Goal: Navigation & Orientation: Find specific page/section

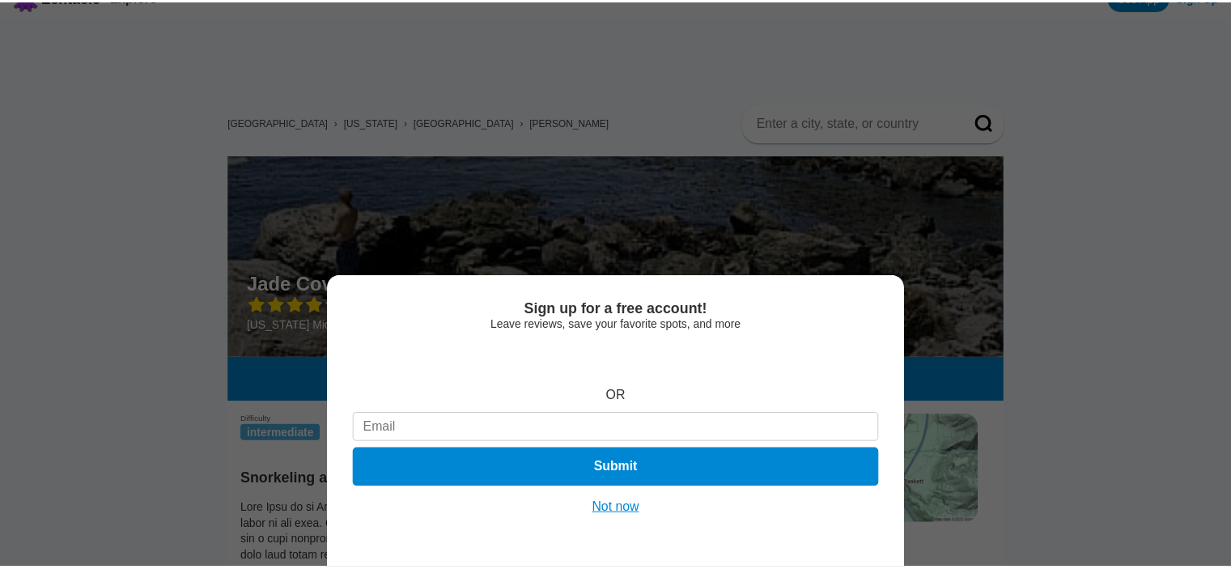
scroll to position [62, 0]
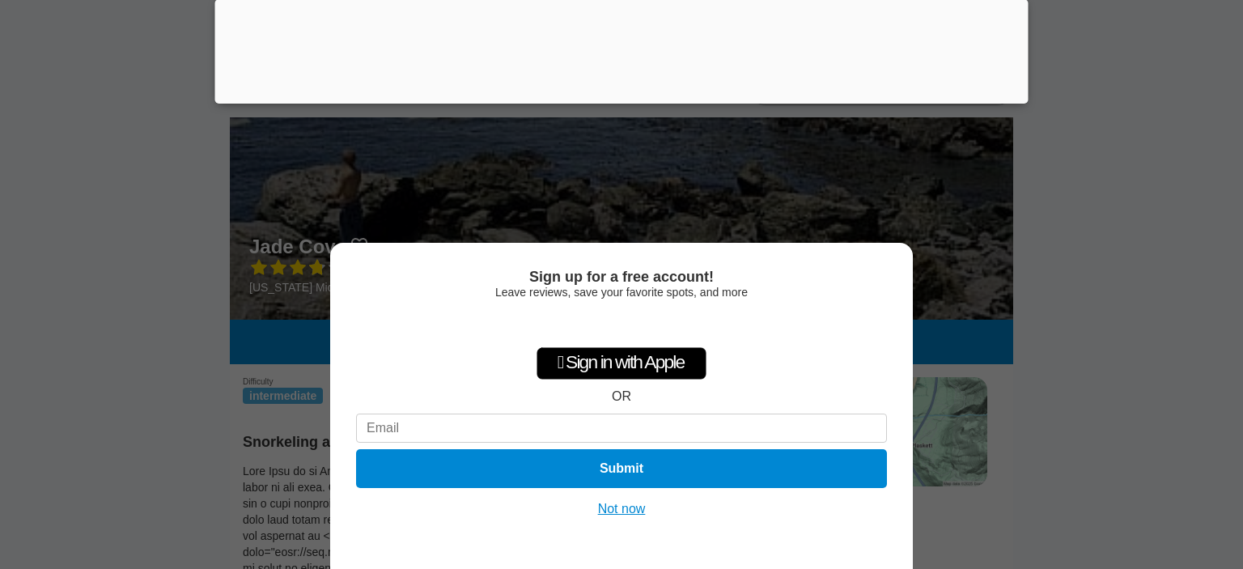
click at [624, 502] on button "Not now" at bounding box center [621, 509] width 57 height 16
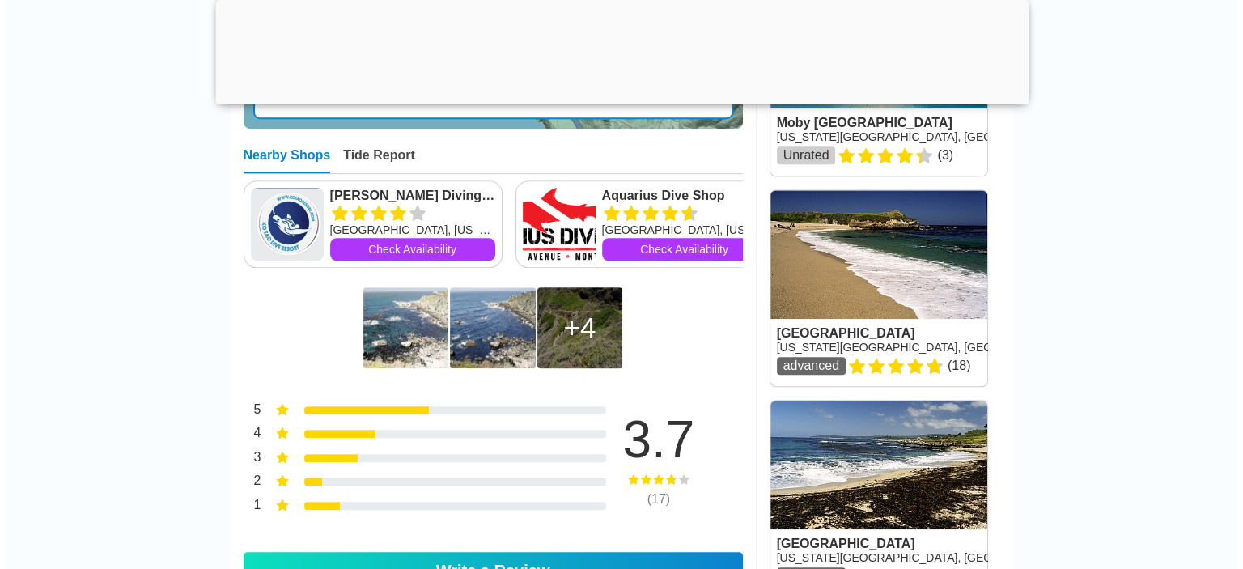
scroll to position [1179, 0]
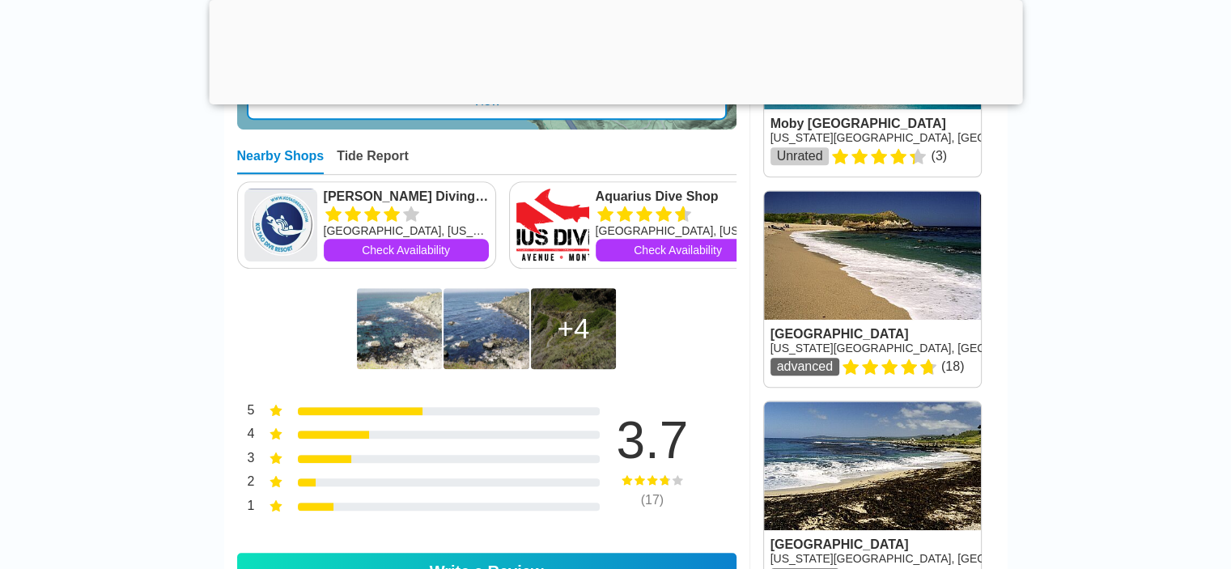
click at [385, 365] on img at bounding box center [399, 328] width 85 height 81
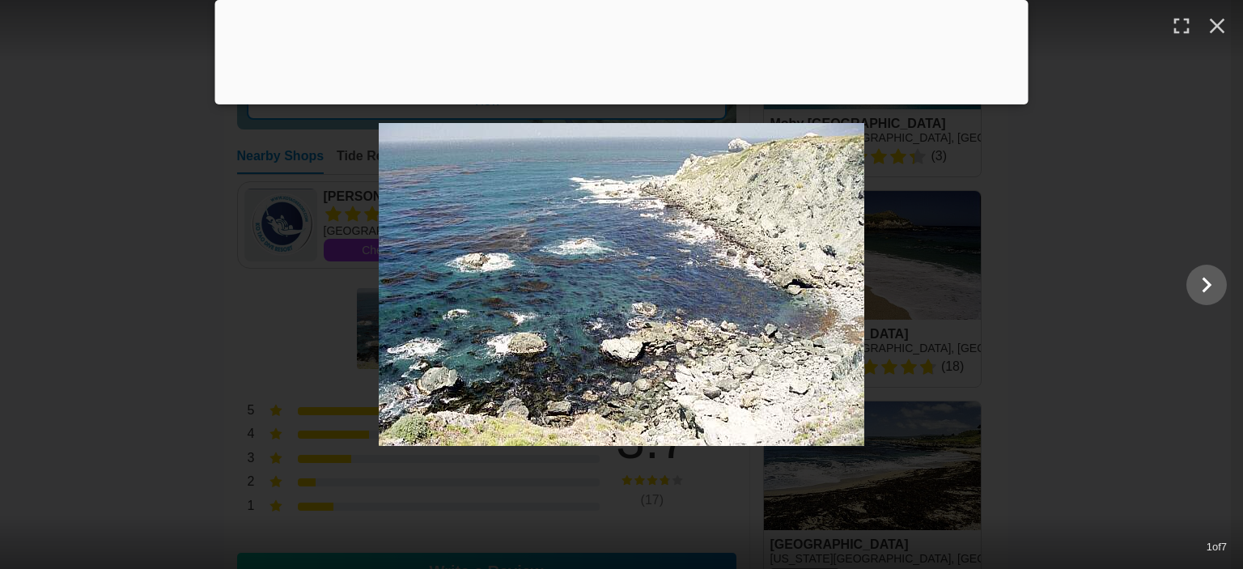
click at [621, 100] on div at bounding box center [621, 100] width 813 height 0
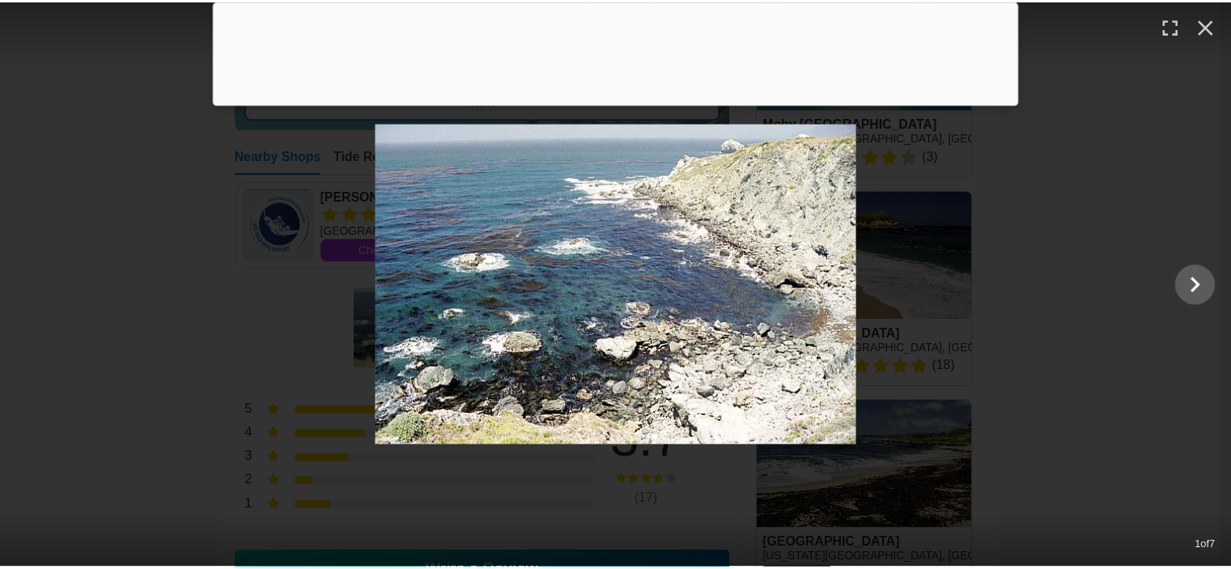
scroll to position [1079, 0]
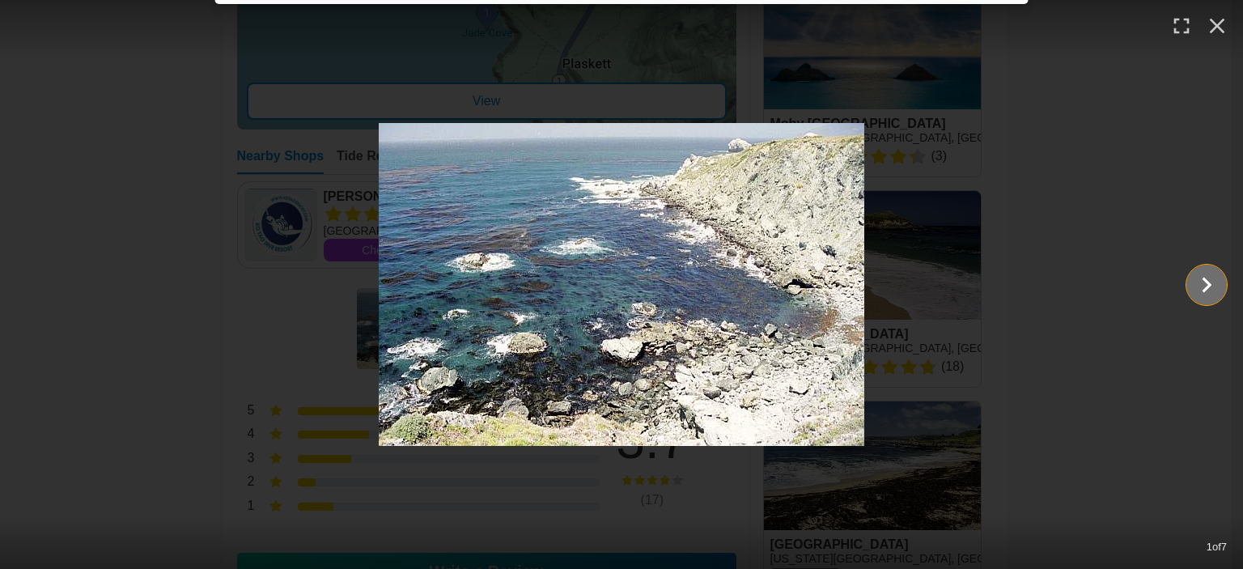
click at [1207, 281] on icon "Show slide 2 of 7" at bounding box center [1207, 284] width 10 height 15
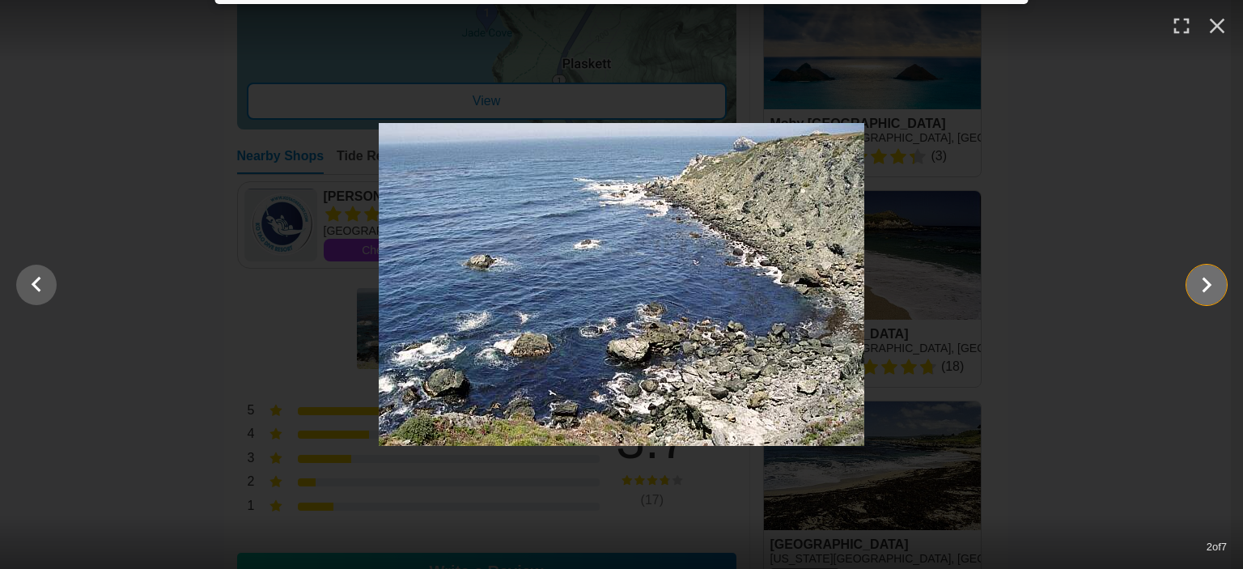
click at [1207, 281] on icon "Show slide 3 of 7" at bounding box center [1207, 284] width 10 height 15
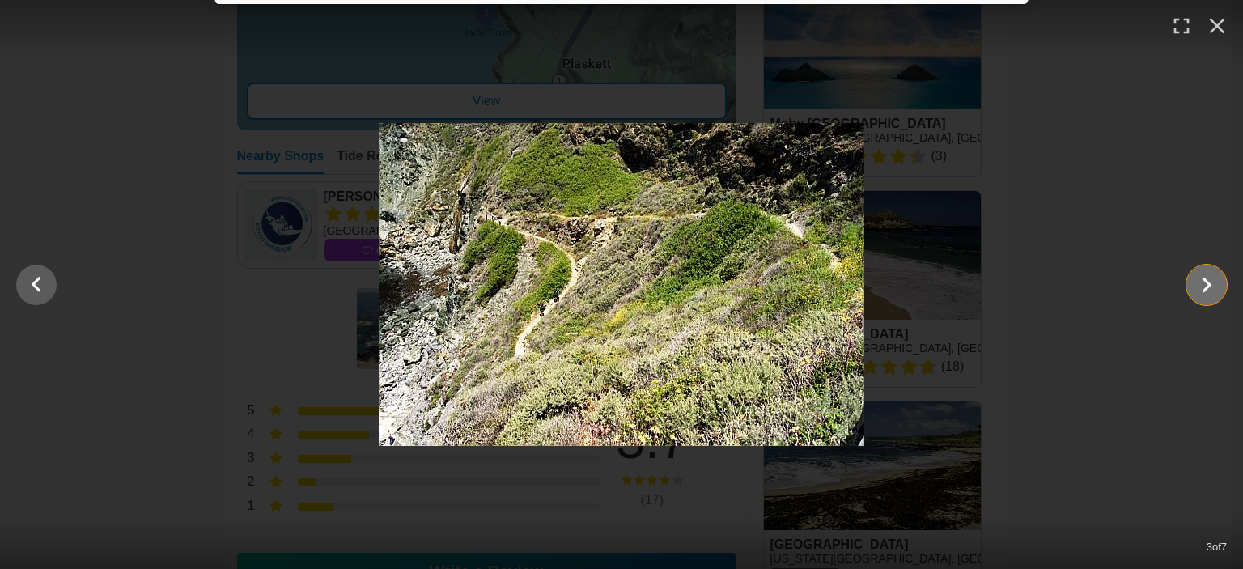
click at [1207, 281] on icon "Show slide 4 of 7" at bounding box center [1207, 284] width 10 height 15
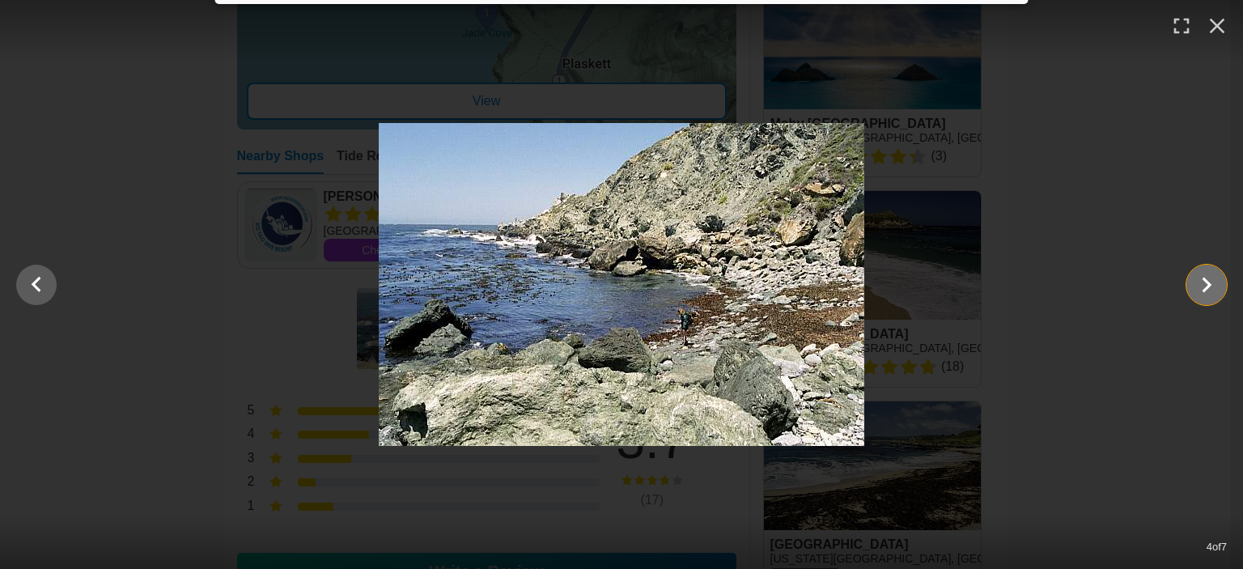
click at [1207, 281] on icon "Show slide 5 of 7" at bounding box center [1207, 284] width 10 height 15
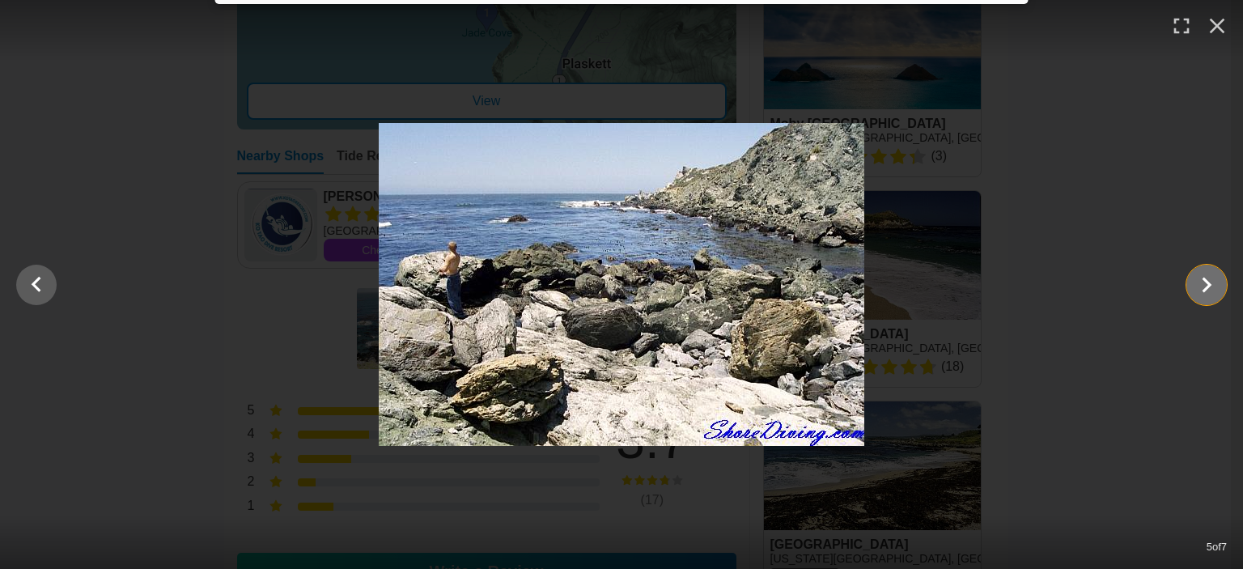
click at [1207, 281] on icon "Show slide 6 of 7" at bounding box center [1207, 284] width 10 height 15
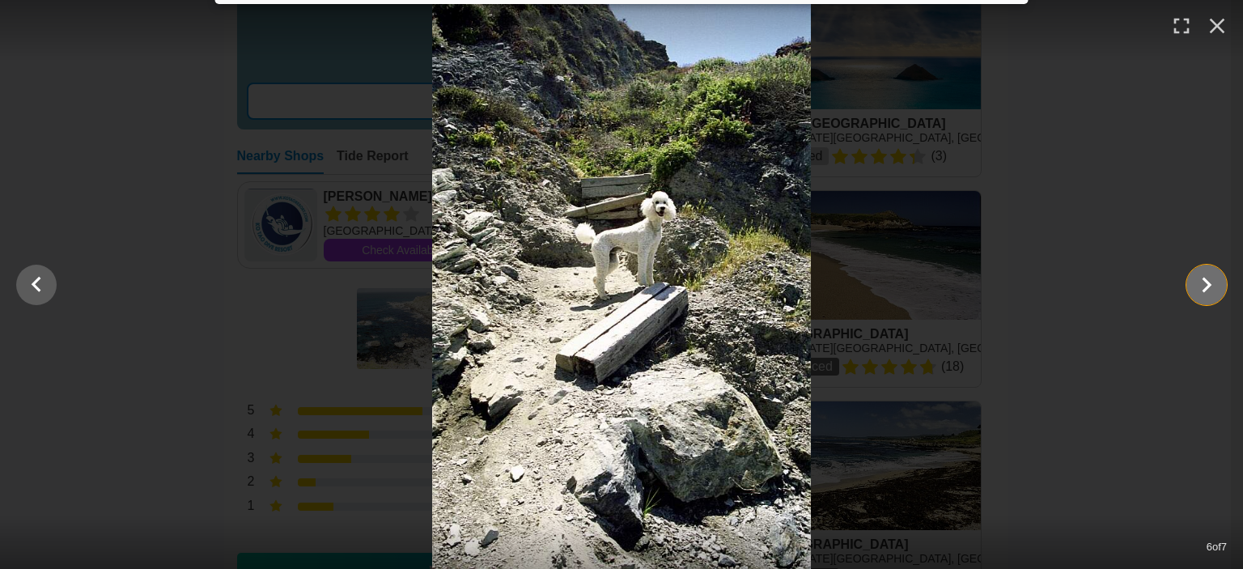
click at [1207, 281] on icon "Show slide 7 of 7" at bounding box center [1207, 284] width 10 height 15
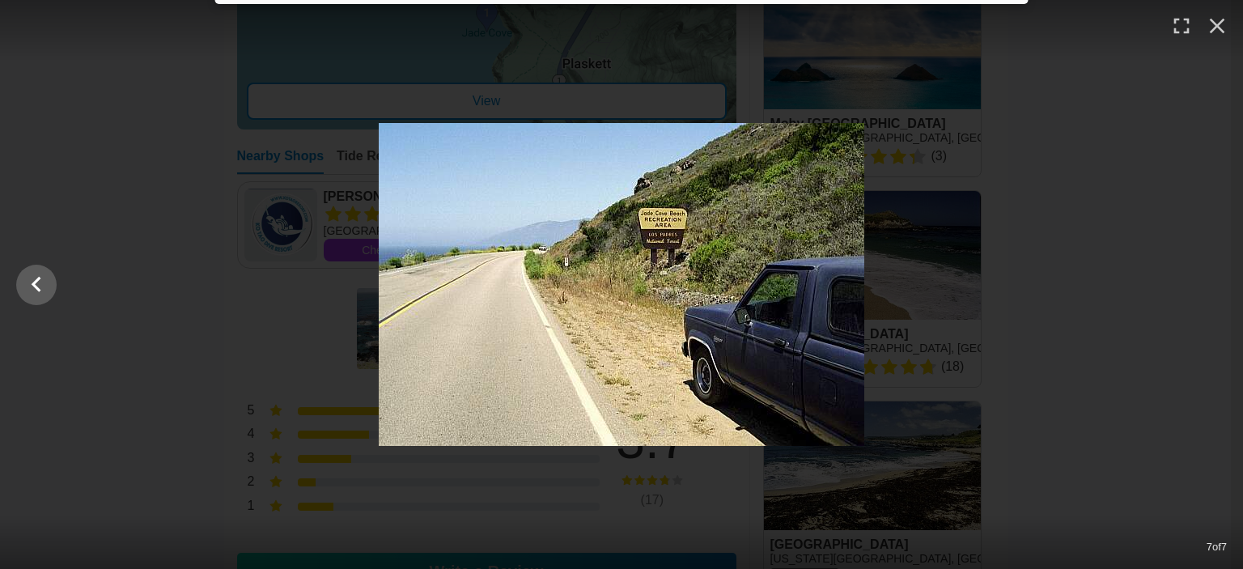
click at [1207, 281] on div at bounding box center [621, 284] width 1243 height 323
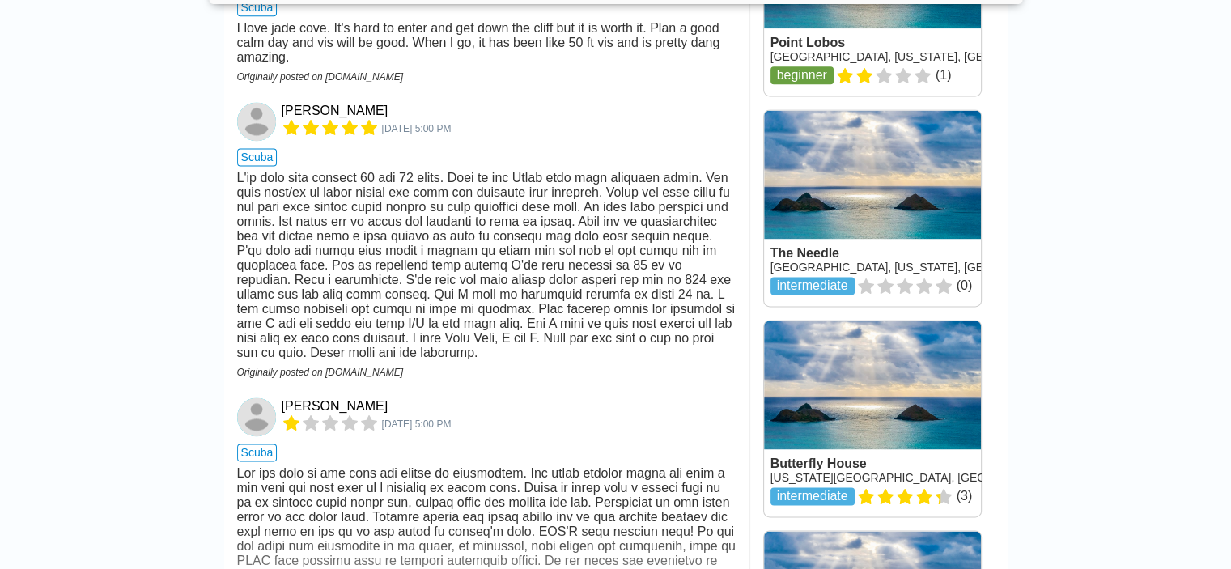
scroll to position [2212, 0]
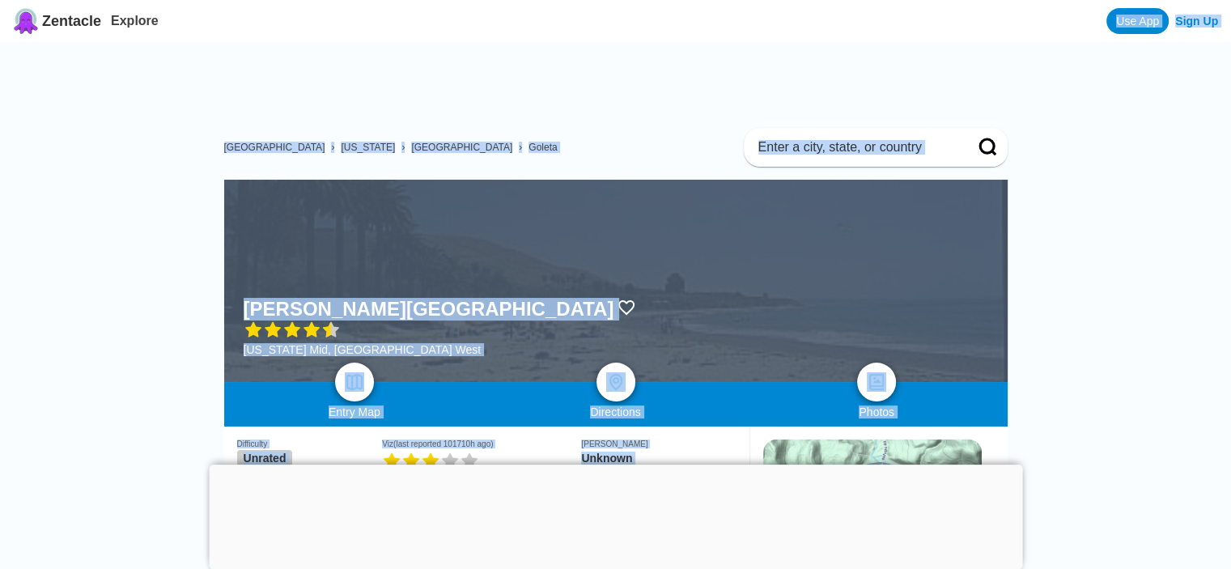
drag, startPoint x: 112, startPoint y: 333, endPoint x: 152, endPoint y: -98, distance: 432.4
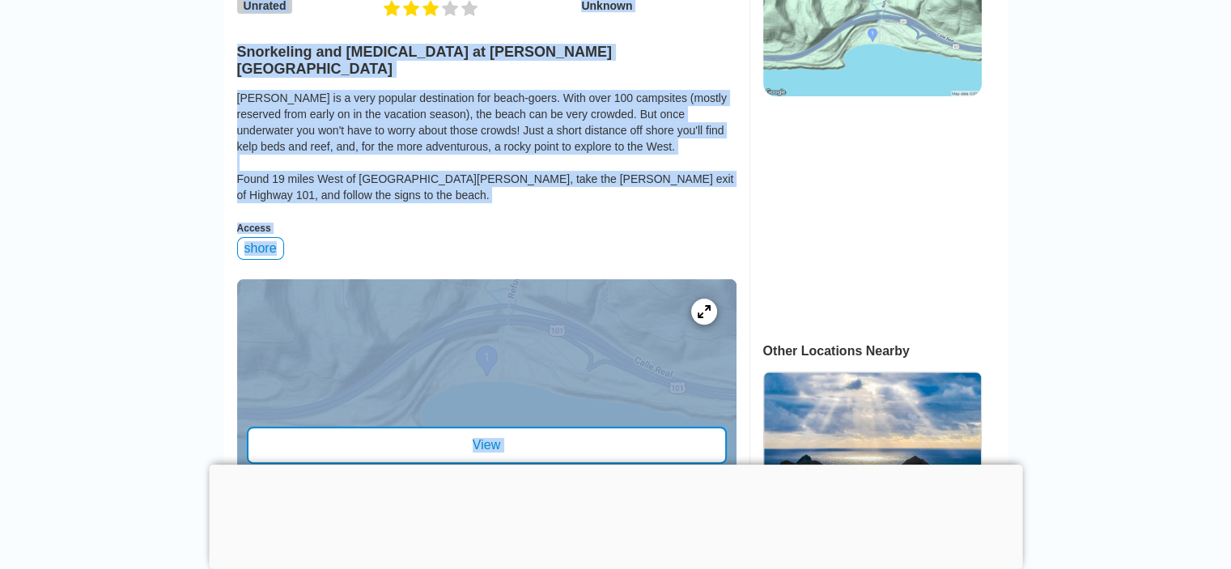
scroll to position [453, 0]
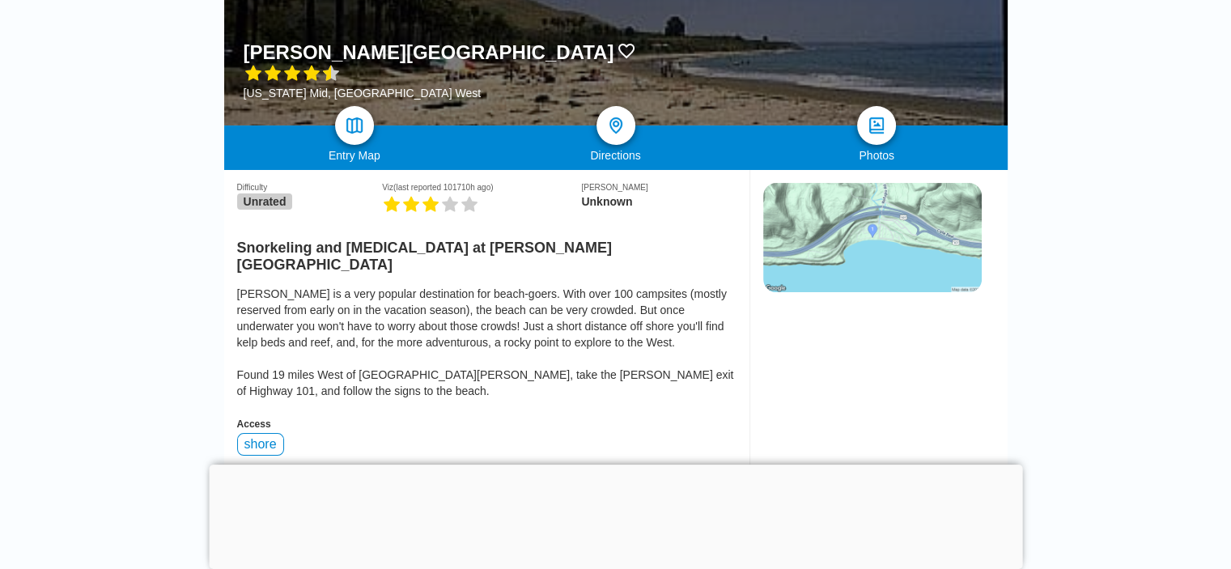
scroll to position [0, 0]
